Goal: Task Accomplishment & Management: Complete application form

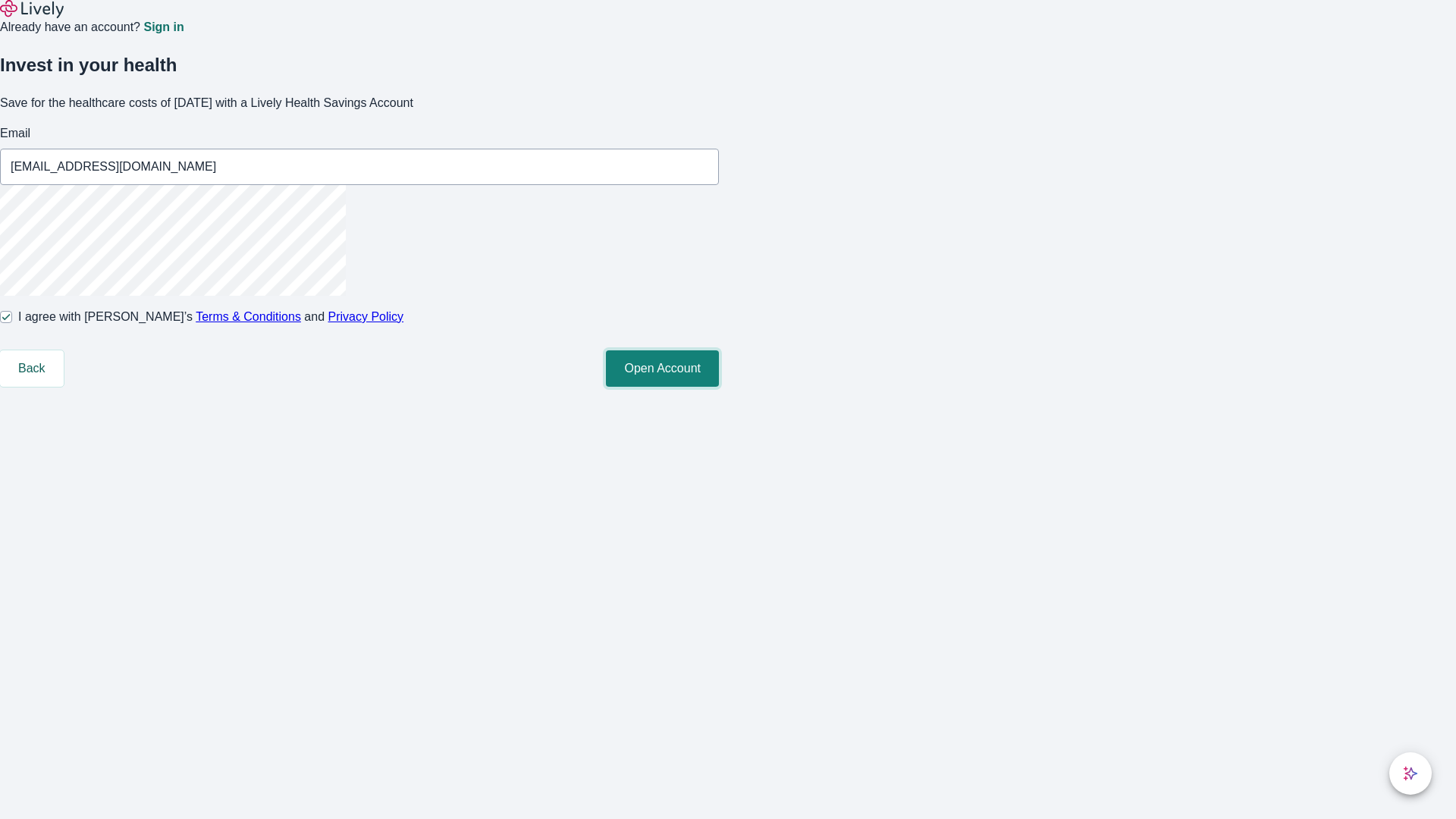
click at [719, 386] on button "Open Account" at bounding box center [662, 368] width 113 height 36
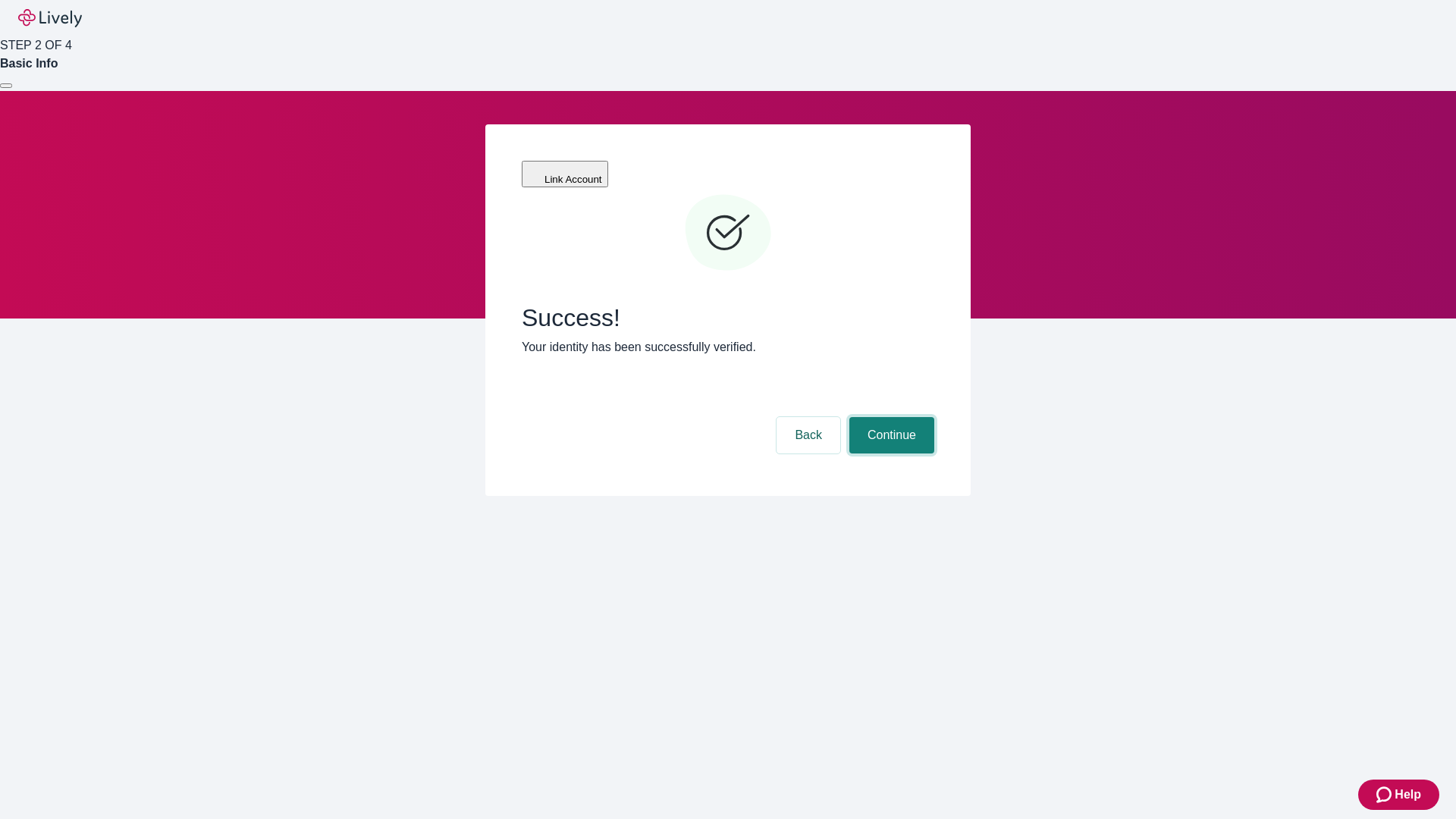
click at [890, 417] on button "Continue" at bounding box center [891, 434] width 85 height 36
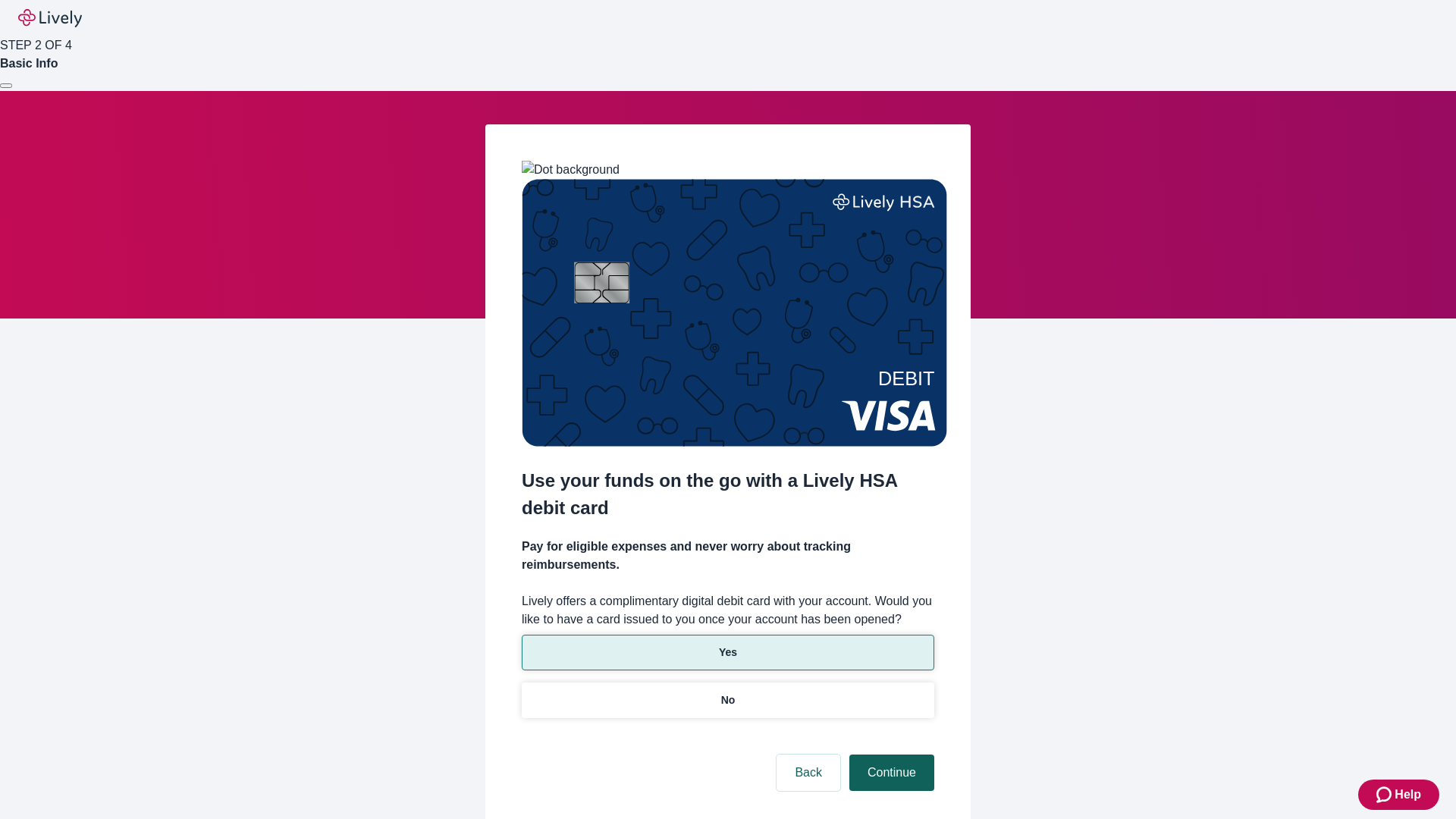
click at [728, 645] on p "Yes" at bounding box center [728, 653] width 18 height 16
click at [890, 754] on button "Continue" at bounding box center [891, 772] width 85 height 36
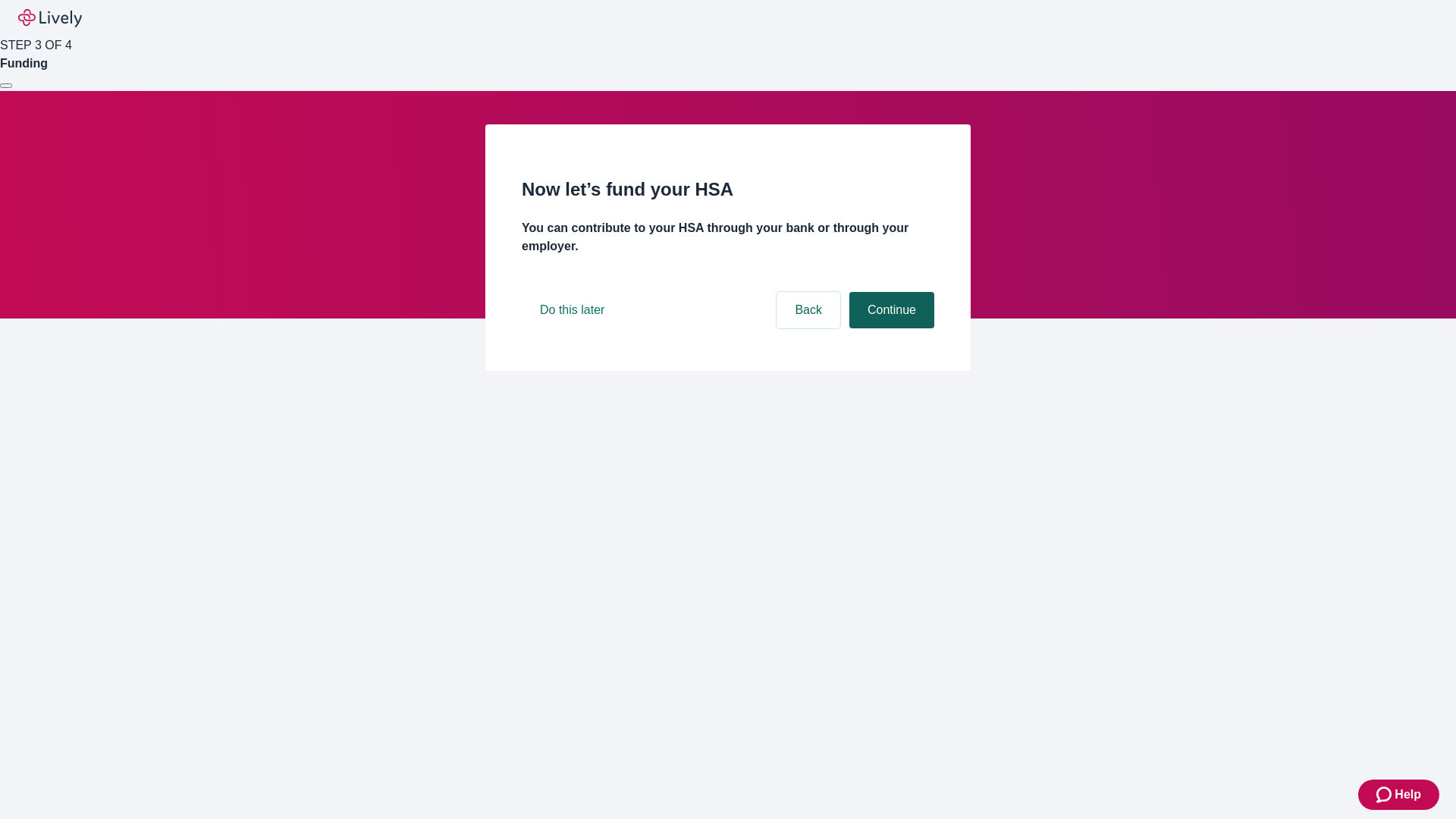
click at [890, 328] on button "Continue" at bounding box center [891, 310] width 85 height 36
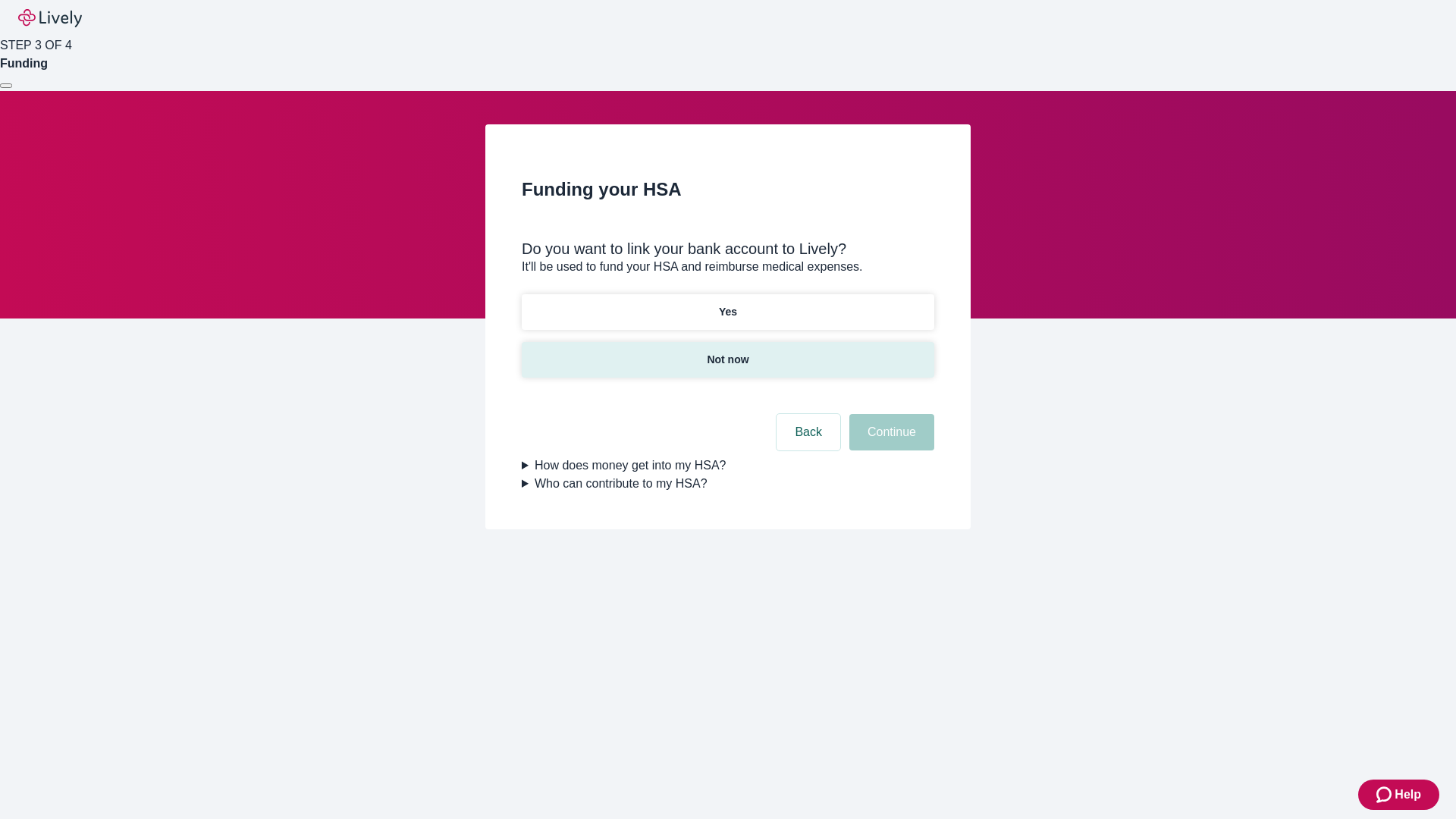
click at [728, 352] on p "Not now" at bounding box center [728, 360] width 42 height 16
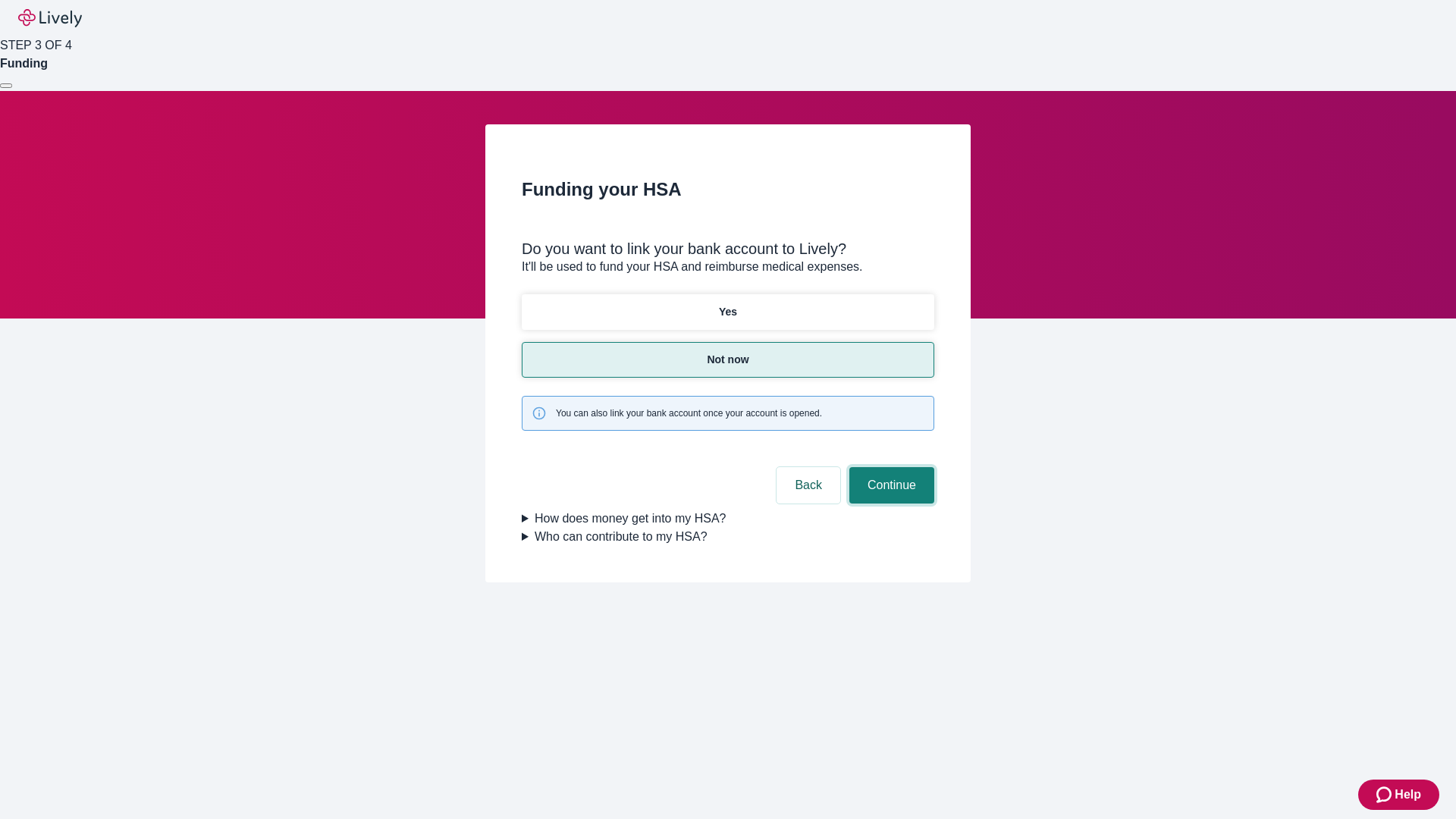
click at [890, 466] on button "Continue" at bounding box center [891, 484] width 85 height 36
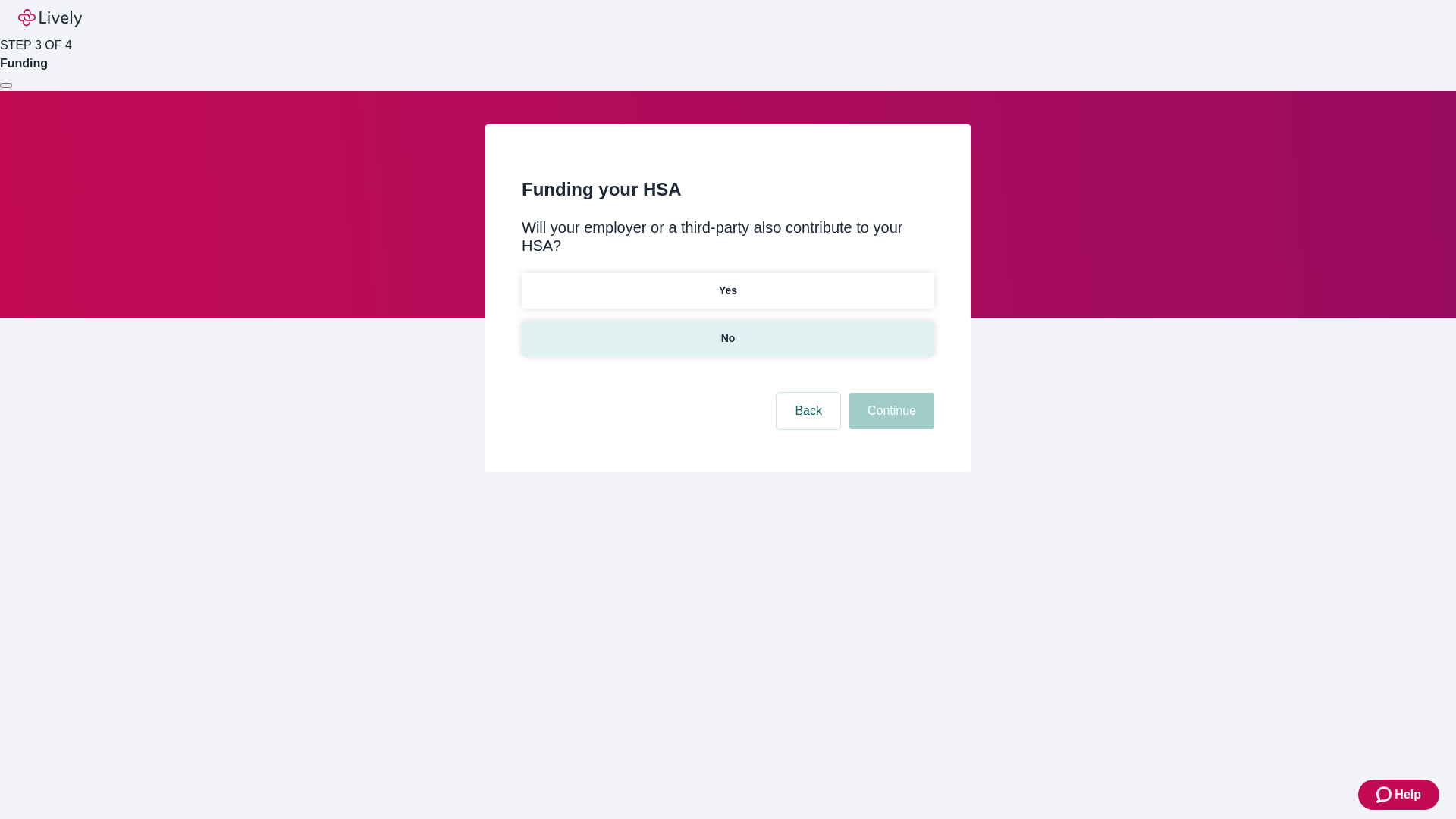
click at [728, 330] on p "No" at bounding box center [728, 338] width 14 height 16
click at [890, 393] on button "Continue" at bounding box center [891, 410] width 85 height 36
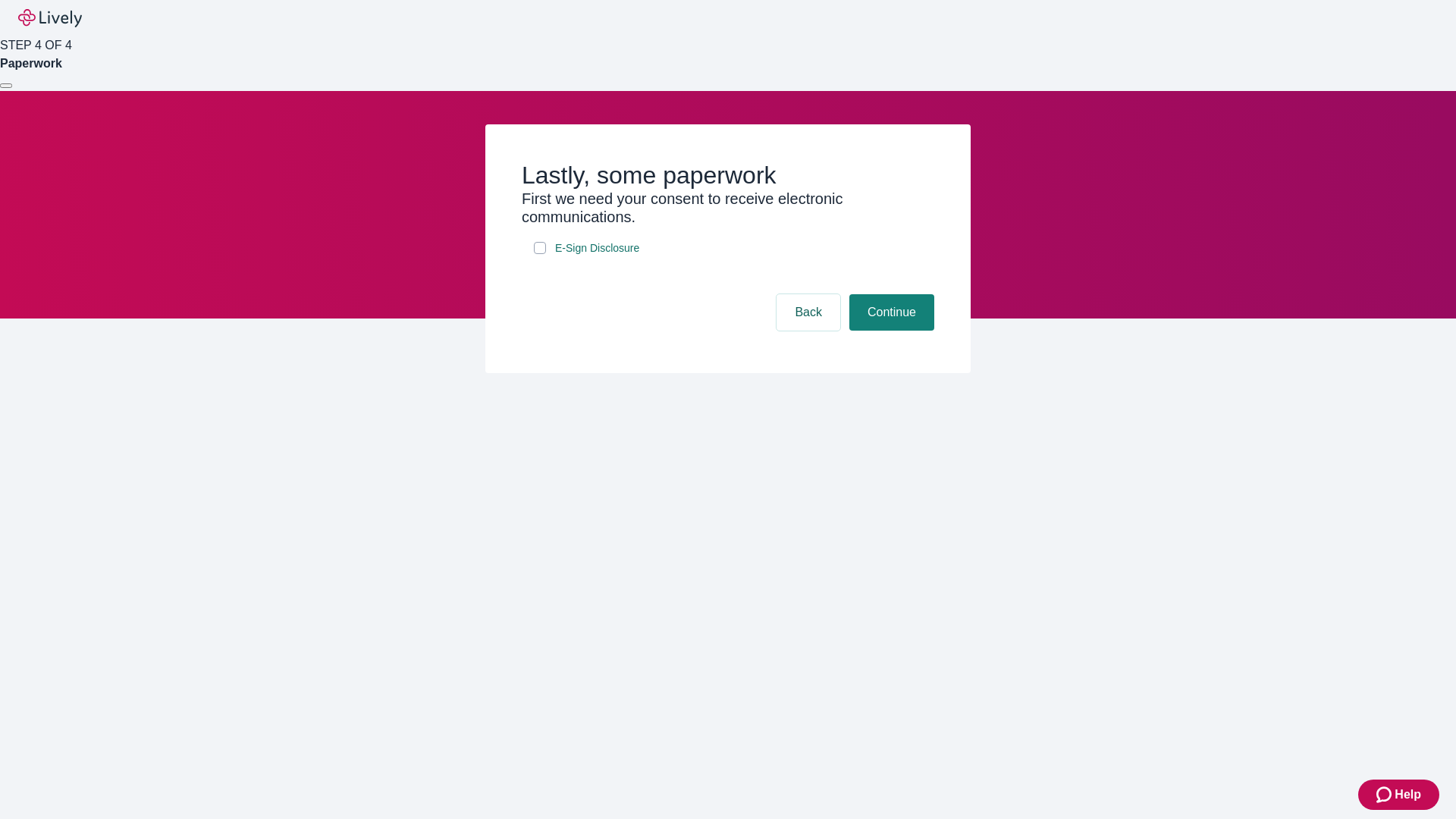
click at [540, 254] on input "E-Sign Disclosure" at bounding box center [540, 248] width 12 height 12
checkbox input "true"
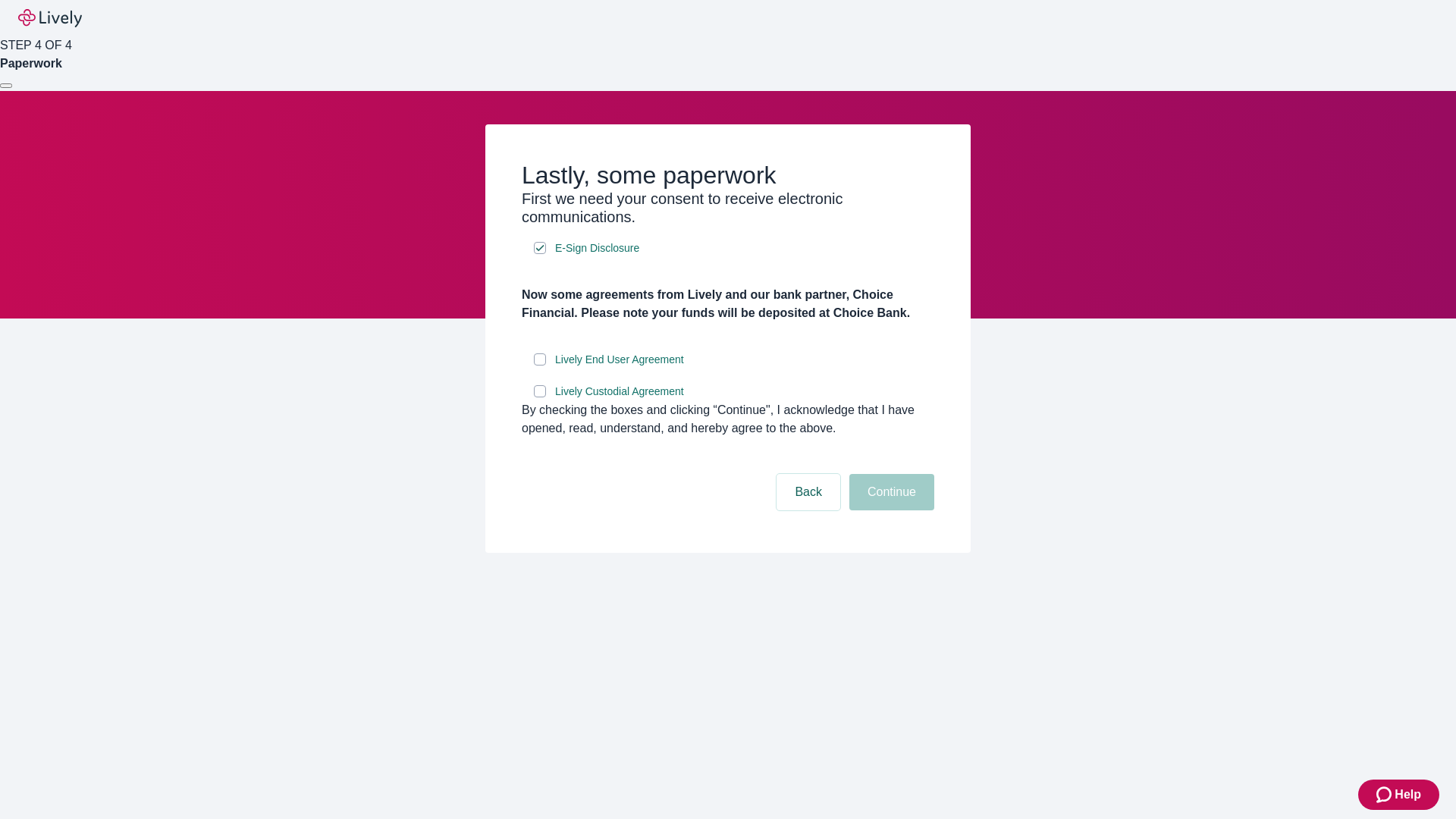
click at [540, 365] on input "Lively End User Agreement" at bounding box center [540, 360] width 12 height 12
checkbox input "true"
click at [540, 397] on input "Lively Custodial Agreement" at bounding box center [540, 392] width 12 height 12
checkbox input "true"
click at [890, 510] on button "Continue" at bounding box center [891, 491] width 85 height 36
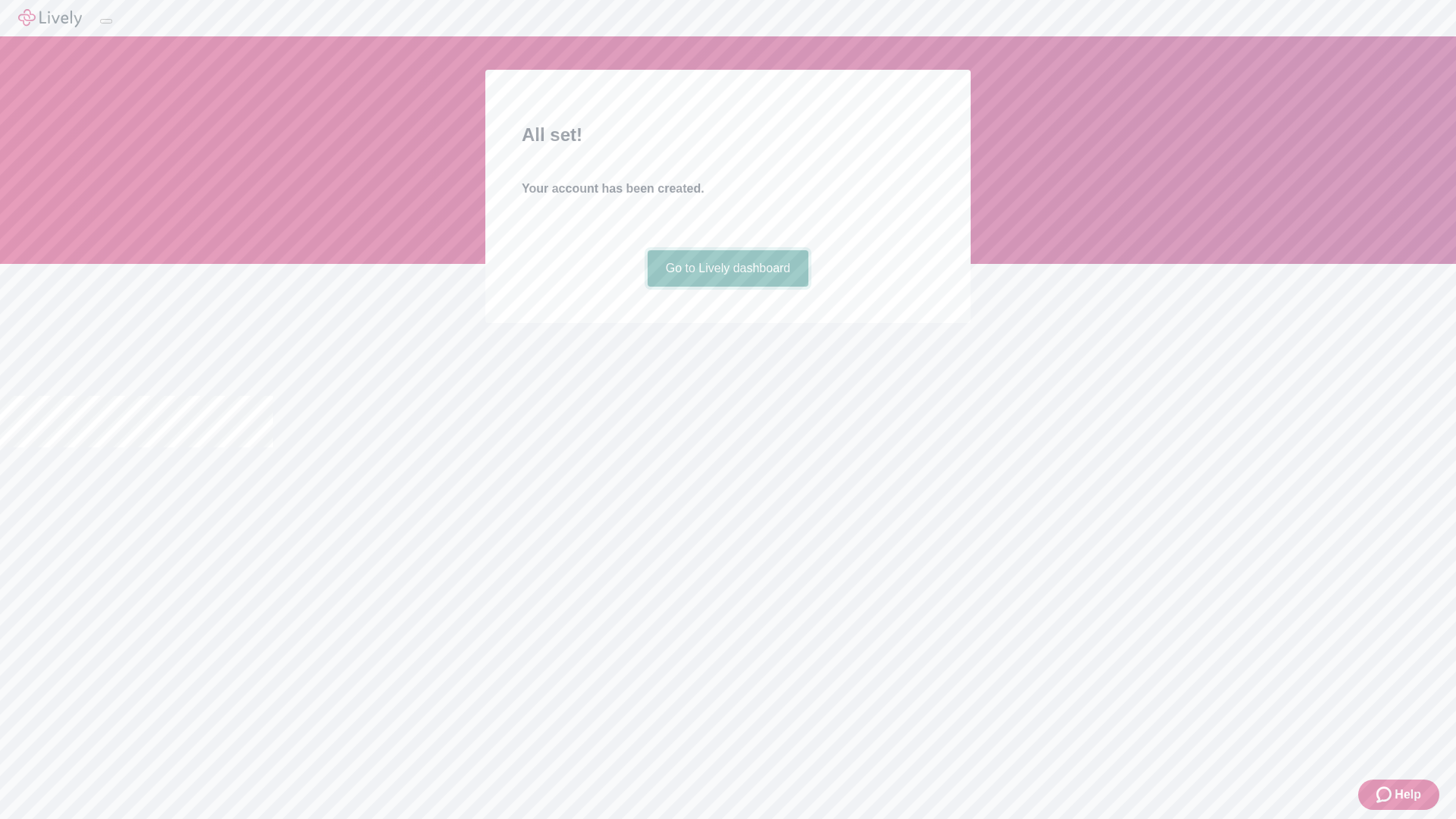
click at [728, 287] on link "Go to Lively dashboard" at bounding box center [728, 268] width 161 height 36
